Goal: Task Accomplishment & Management: Complete application form

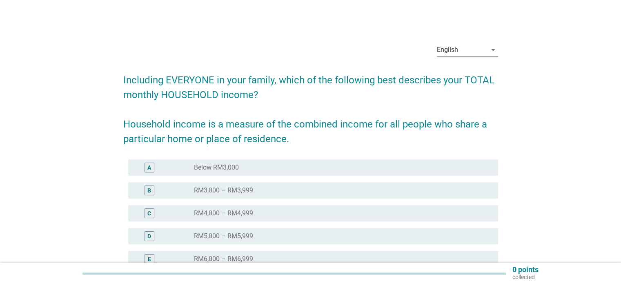
click at [185, 179] on div "B radio_button_unchecked RM3,000 – RM3,999" at bounding box center [310, 190] width 375 height 23
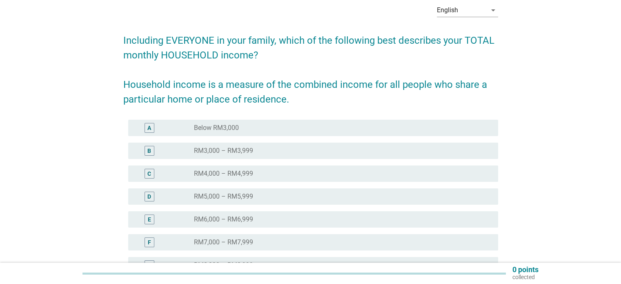
scroll to position [41, 0]
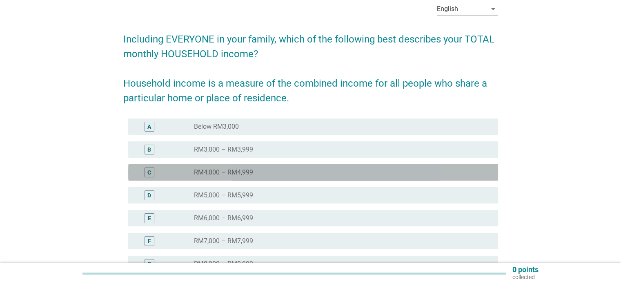
click at [188, 177] on div "C" at bounding box center [165, 172] width 60 height 10
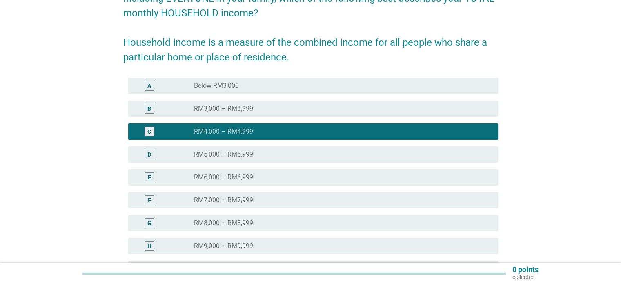
click at [200, 154] on label "RM5,000 – RM5,999" at bounding box center [223, 154] width 59 height 8
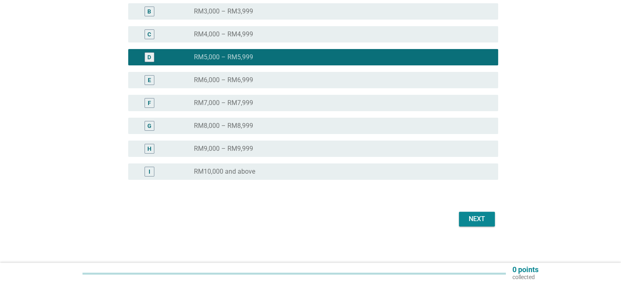
scroll to position [181, 0]
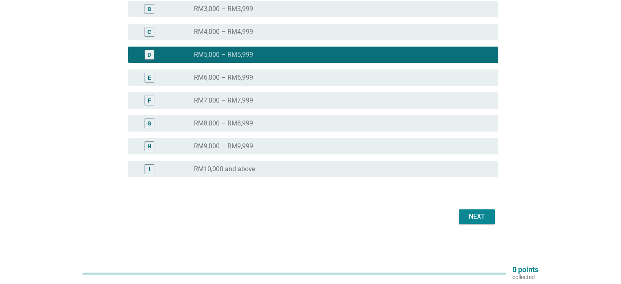
click at [472, 214] on div "Next" at bounding box center [476, 216] width 23 height 10
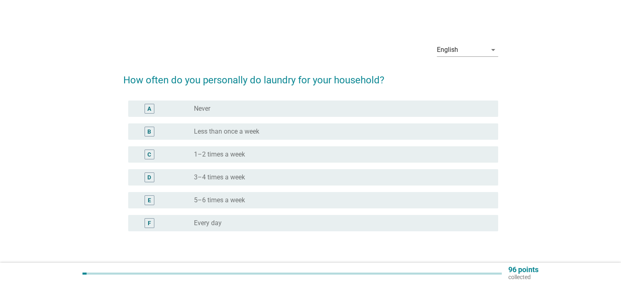
click at [234, 226] on div "radio_button_unchecked Every day" at bounding box center [339, 223] width 290 height 8
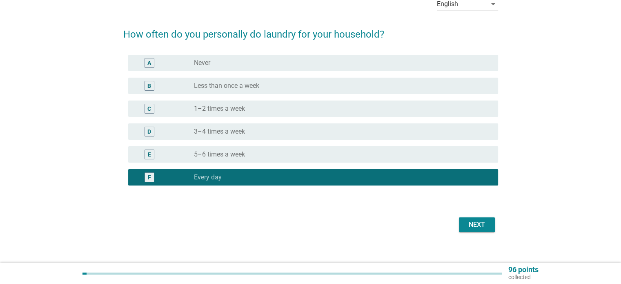
scroll to position [54, 0]
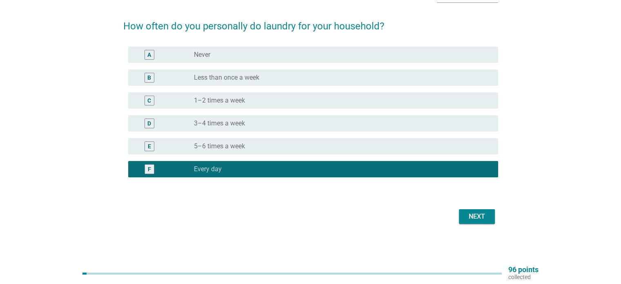
click at [460, 213] on button "Next" at bounding box center [477, 216] width 36 height 15
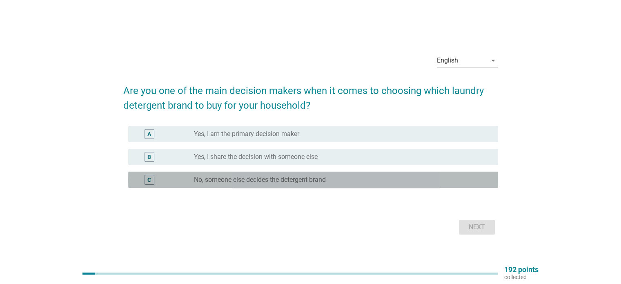
drag, startPoint x: 241, startPoint y: 181, endPoint x: 255, endPoint y: 182, distance: 13.6
click at [242, 181] on label "No, someone else decides the detergent brand" at bounding box center [260, 179] width 132 height 8
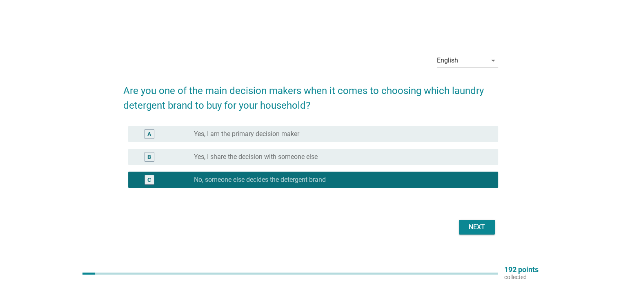
click at [440, 163] on div "B radio_button_unchecked Yes, I share the decision with someone else" at bounding box center [313, 156] width 370 height 16
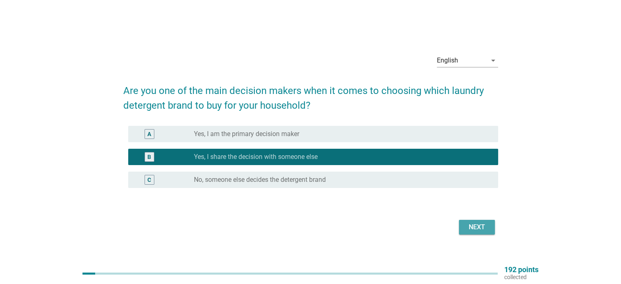
click at [469, 231] on button "Next" at bounding box center [477, 226] width 36 height 15
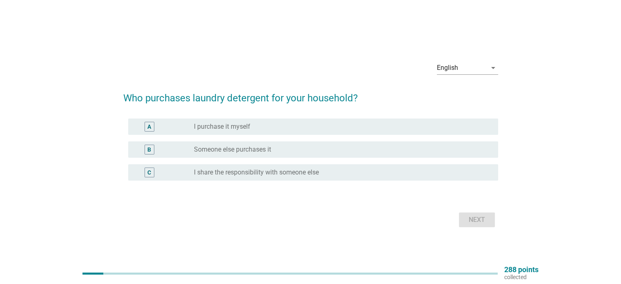
click at [255, 150] on label "Someone else purchases it" at bounding box center [232, 149] width 77 height 8
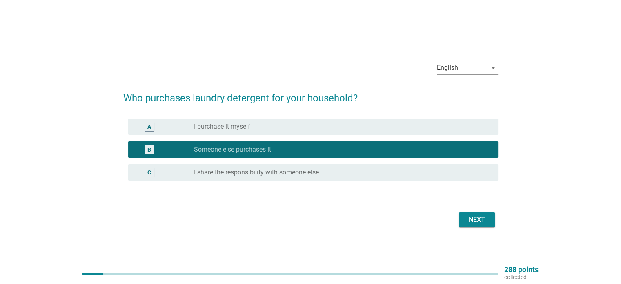
drag, startPoint x: 447, startPoint y: 218, endPoint x: 463, endPoint y: 222, distance: 16.6
click at [450, 219] on div "Next" at bounding box center [310, 220] width 375 height 20
click at [492, 224] on button "Next" at bounding box center [477, 219] width 36 height 15
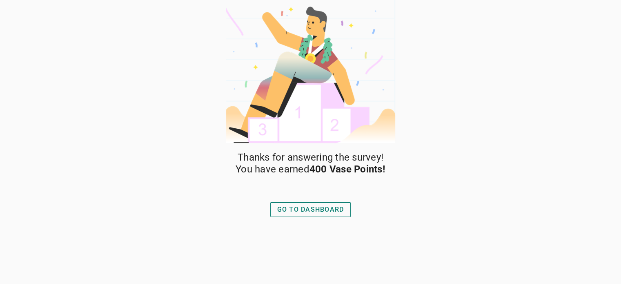
click at [320, 212] on div "GO TO DASHBOARD" at bounding box center [310, 209] width 67 height 10
